Goal: Find specific page/section

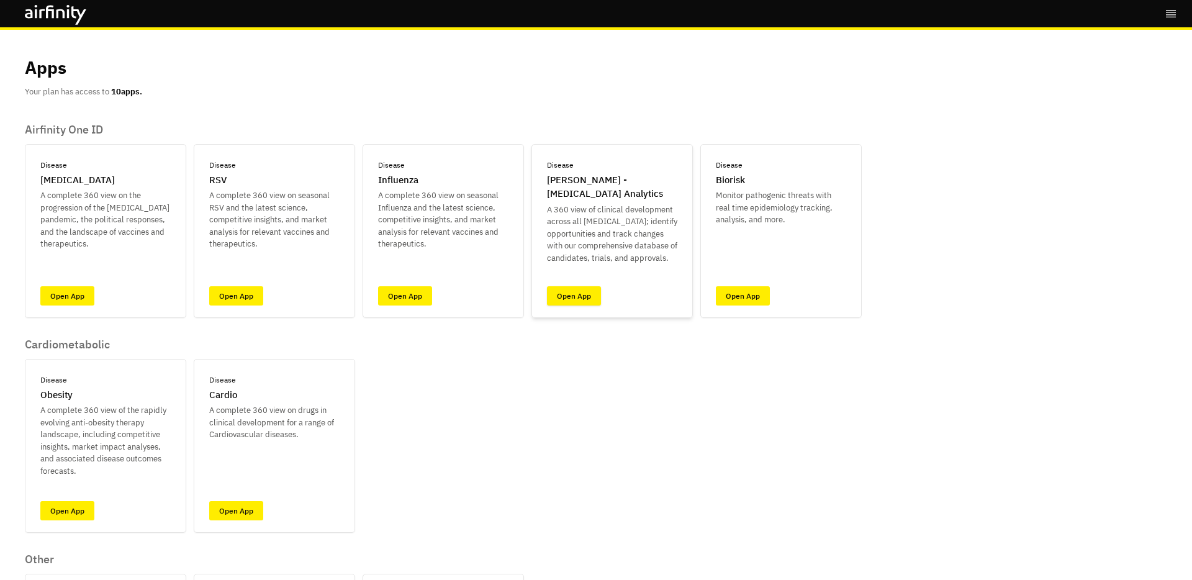
click at [570, 295] on link "Open App" at bounding box center [574, 295] width 54 height 19
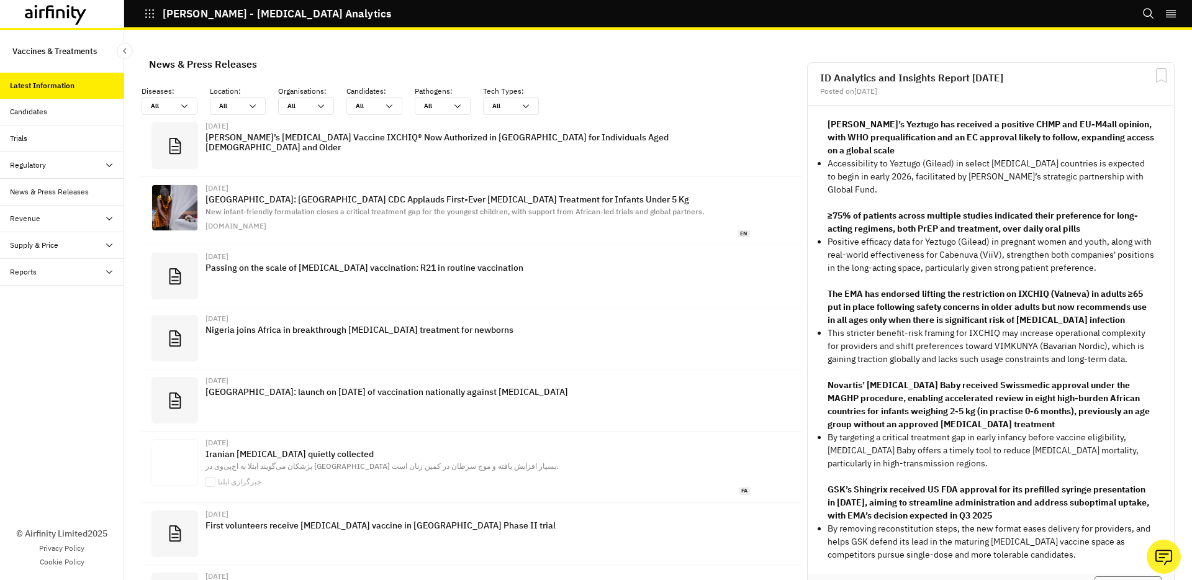
scroll to position [817, 372]
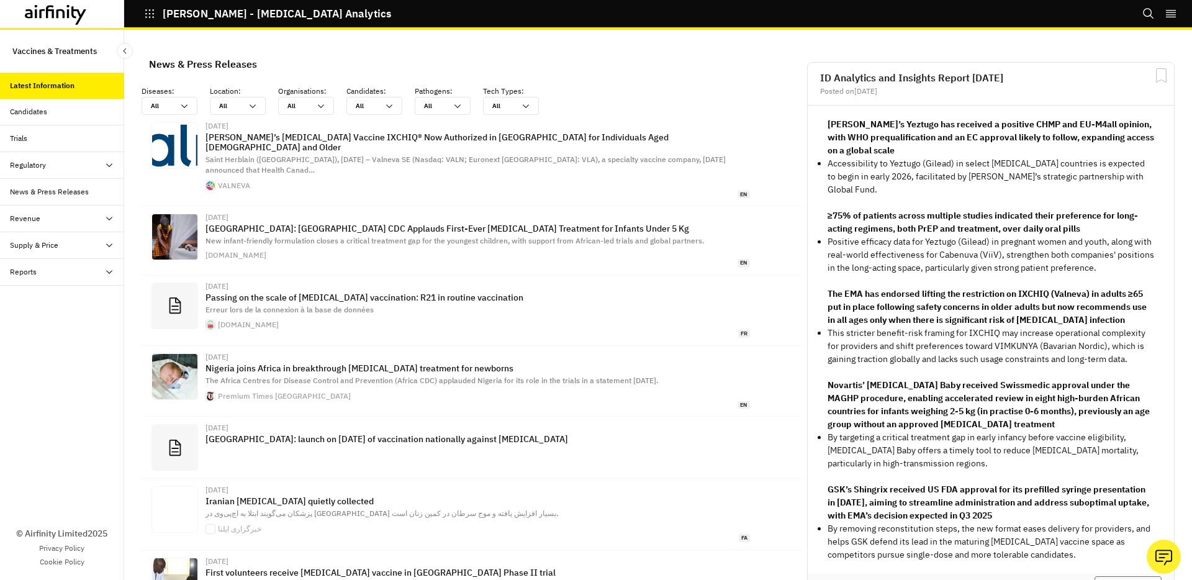
click at [66, 166] on div "Regulatory" at bounding box center [67, 165] width 114 height 11
click at [29, 138] on div "Trials" at bounding box center [67, 138] width 114 height 11
